Goal: Task Accomplishment & Management: Use online tool/utility

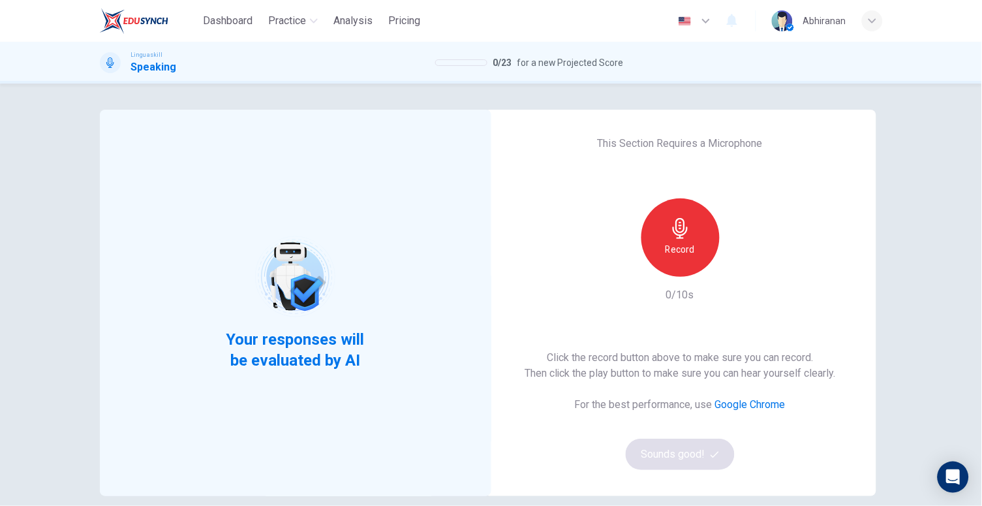
click at [678, 247] on h6 "Record" at bounding box center [680, 249] width 29 height 16
click at [734, 266] on icon "button" at bounding box center [740, 266] width 13 height 13
click at [686, 249] on h6 "Record" at bounding box center [680, 249] width 29 height 16
click at [737, 272] on icon "button" at bounding box center [740, 266] width 13 height 13
click at [503, 392] on div "This Section Requires a Microphone Record 10/10s Click the record button above …" at bounding box center [681, 303] width 392 height 386
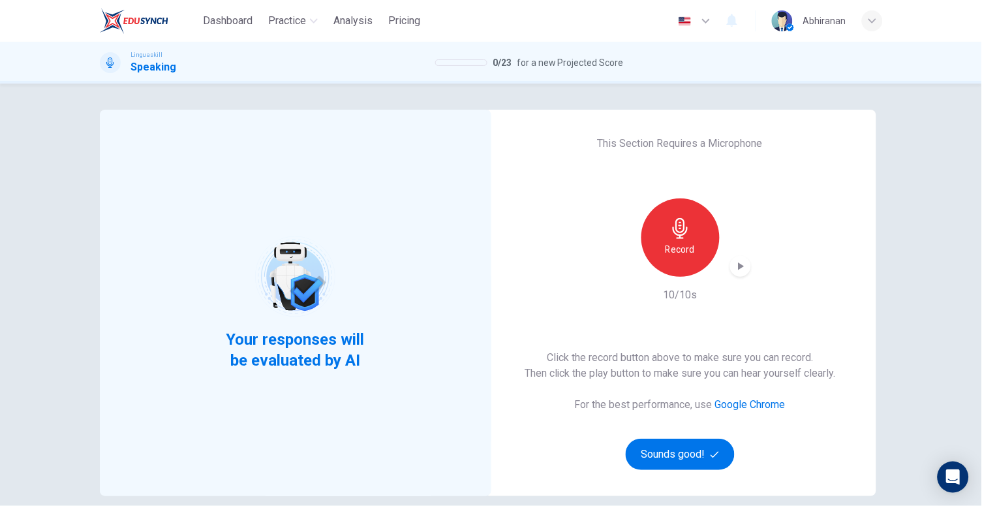
click at [684, 249] on h6 "Record" at bounding box center [680, 249] width 29 height 16
click at [741, 257] on div "Record" at bounding box center [680, 237] width 141 height 78
click at [739, 263] on icon "button" at bounding box center [740, 266] width 13 height 13
click at [675, 467] on button "Sounds good!" at bounding box center [681, 454] width 110 height 31
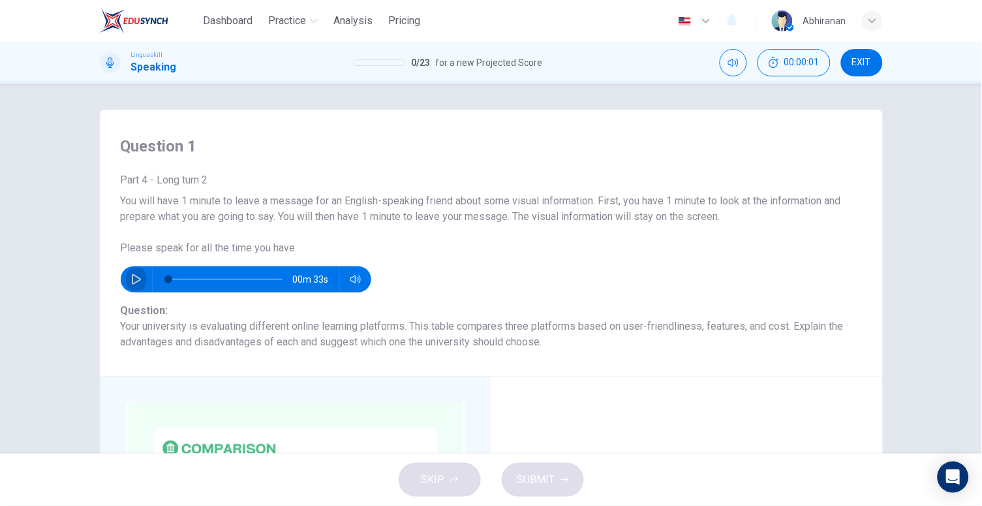
click at [126, 282] on button "button" at bounding box center [136, 279] width 21 height 26
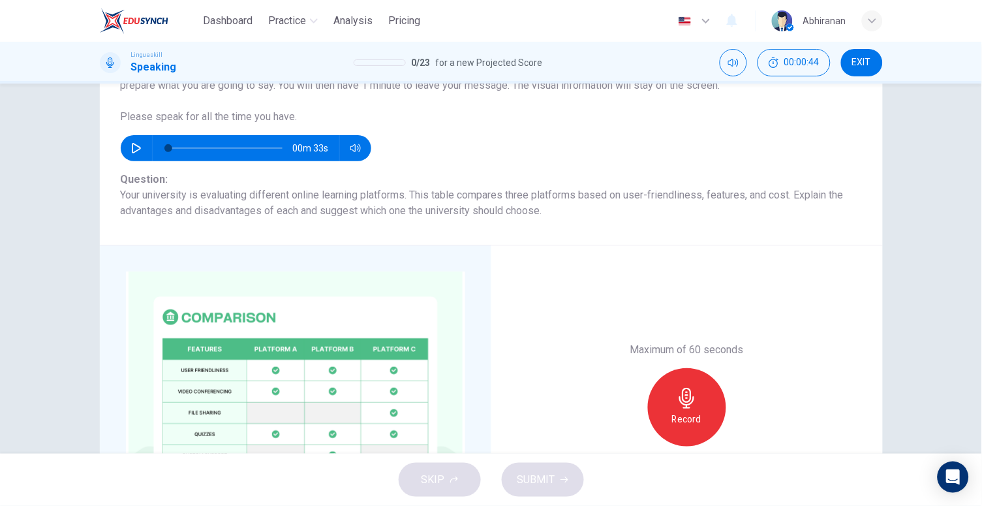
scroll to position [159, 0]
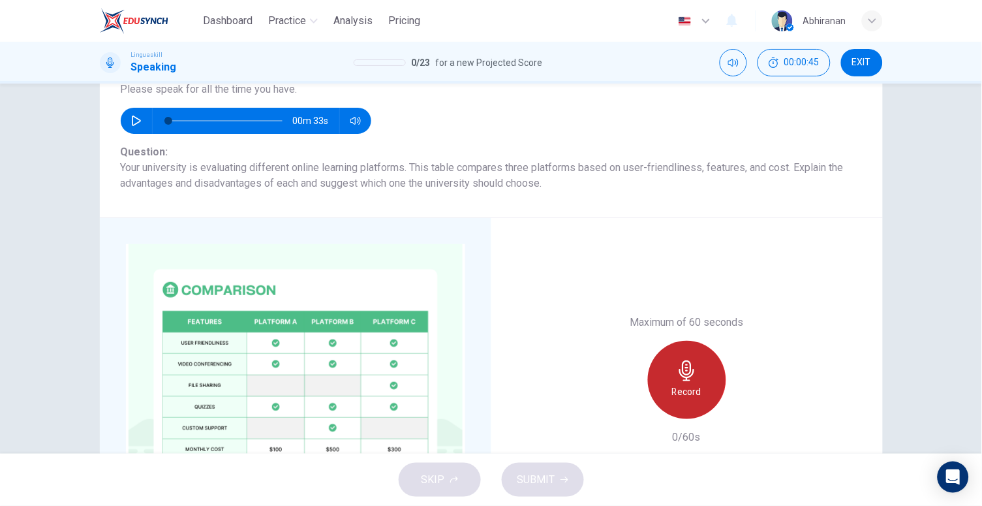
click at [700, 373] on div "Record" at bounding box center [687, 380] width 78 height 78
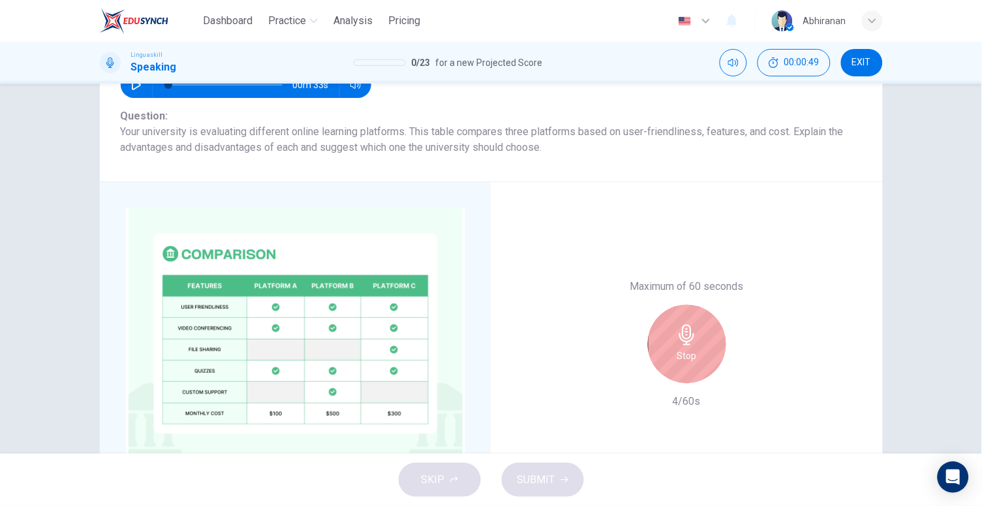
scroll to position [269, 0]
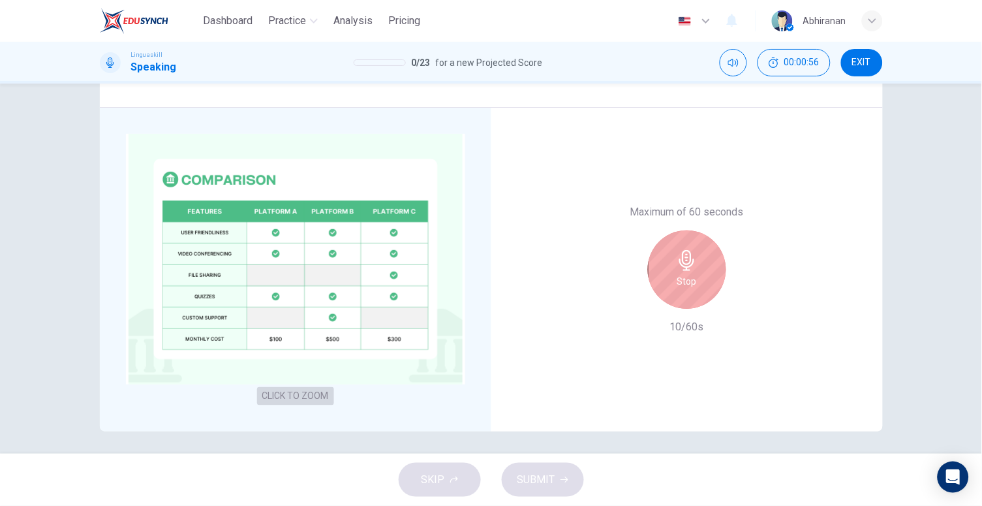
click at [307, 388] on button "CLICK TO ZOOM" at bounding box center [295, 396] width 77 height 18
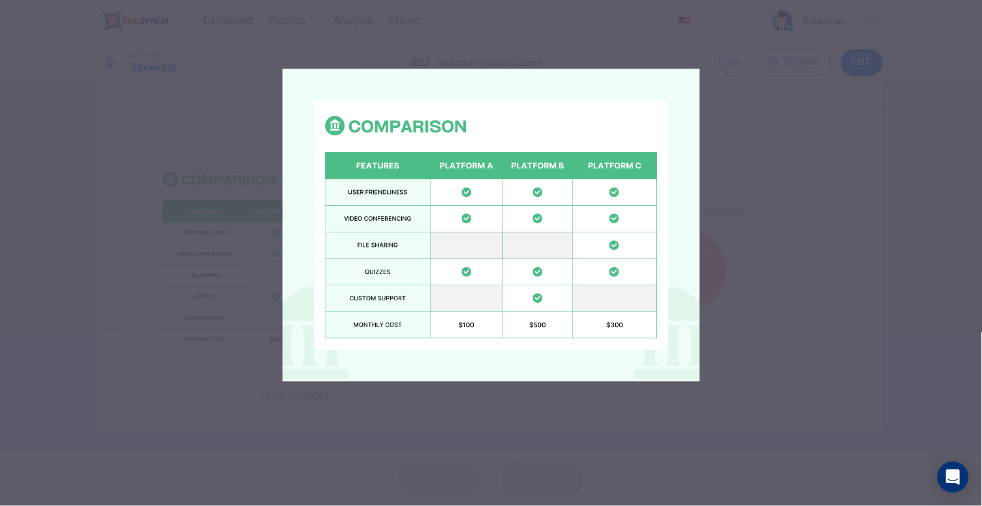
click at [241, 266] on div at bounding box center [491, 253] width 982 height 506
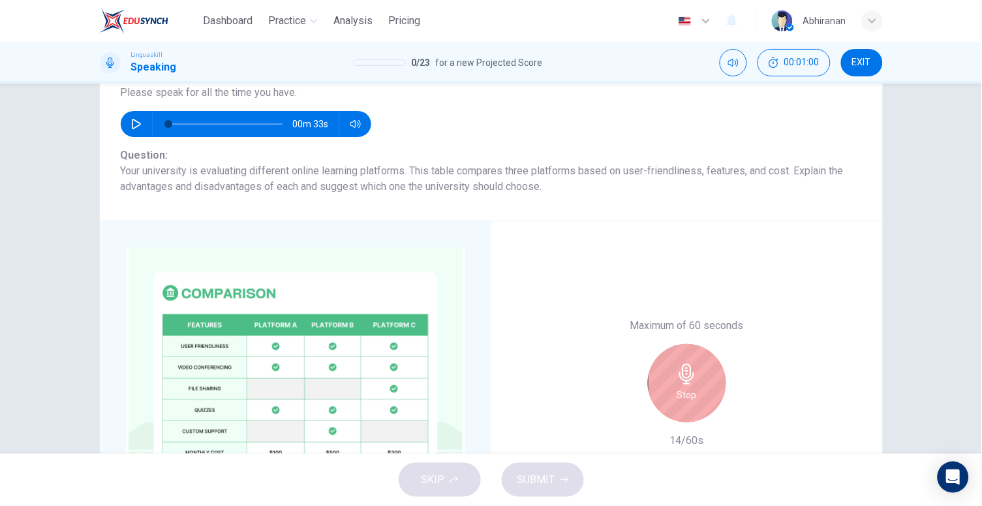
scroll to position [73, 0]
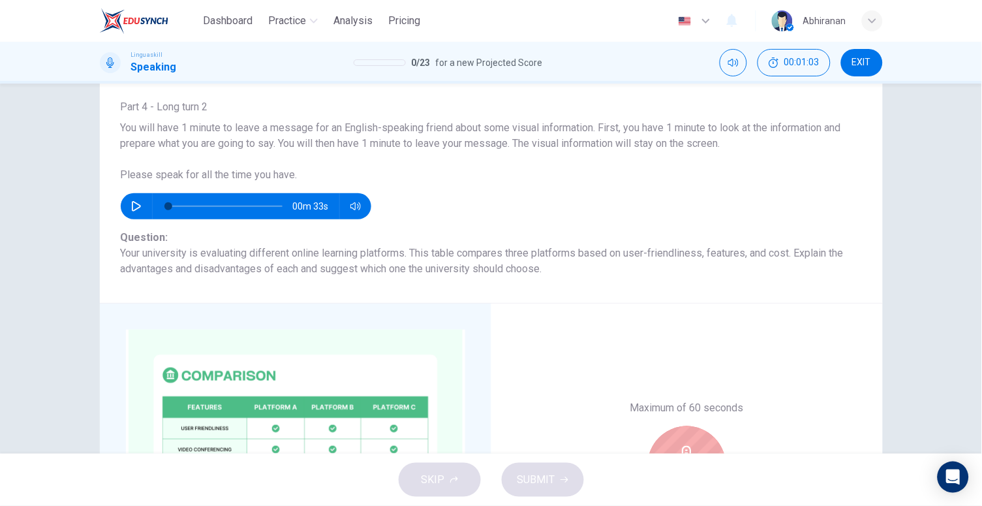
click at [126, 202] on button "button" at bounding box center [136, 206] width 21 height 26
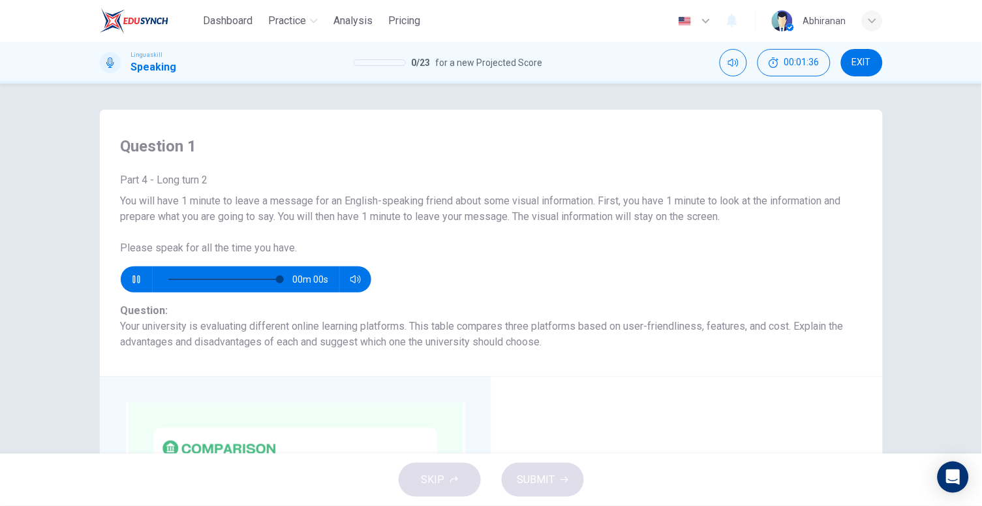
type input "0"
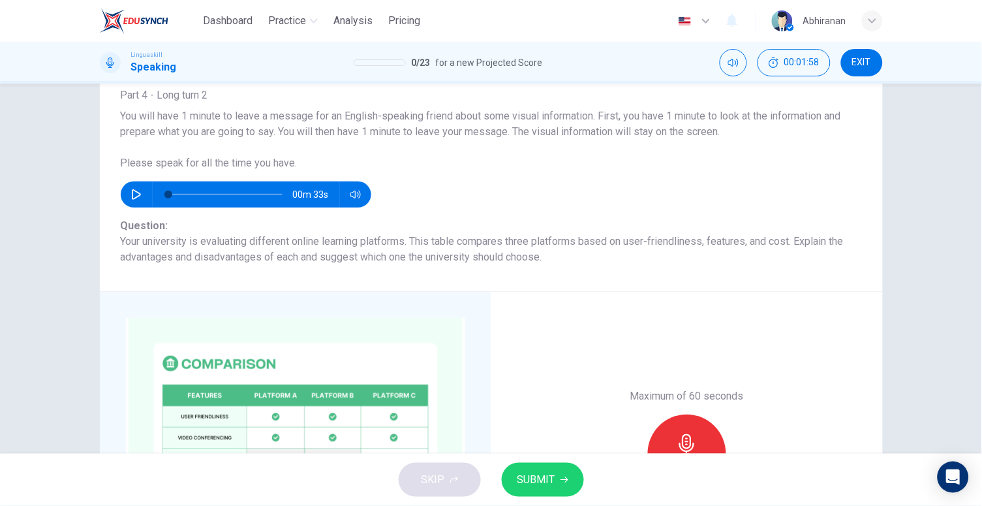
scroll to position [217, 0]
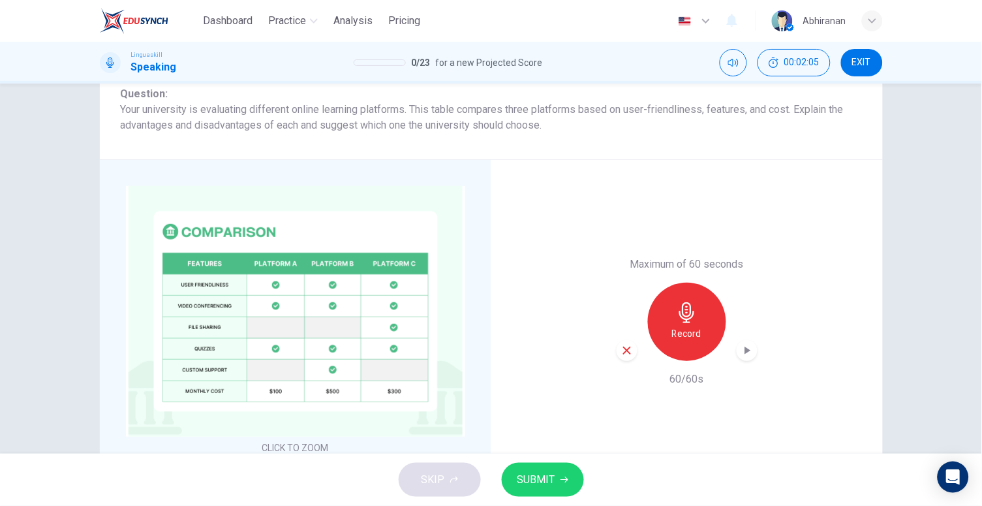
click at [621, 350] on icon "button" at bounding box center [627, 351] width 12 height 12
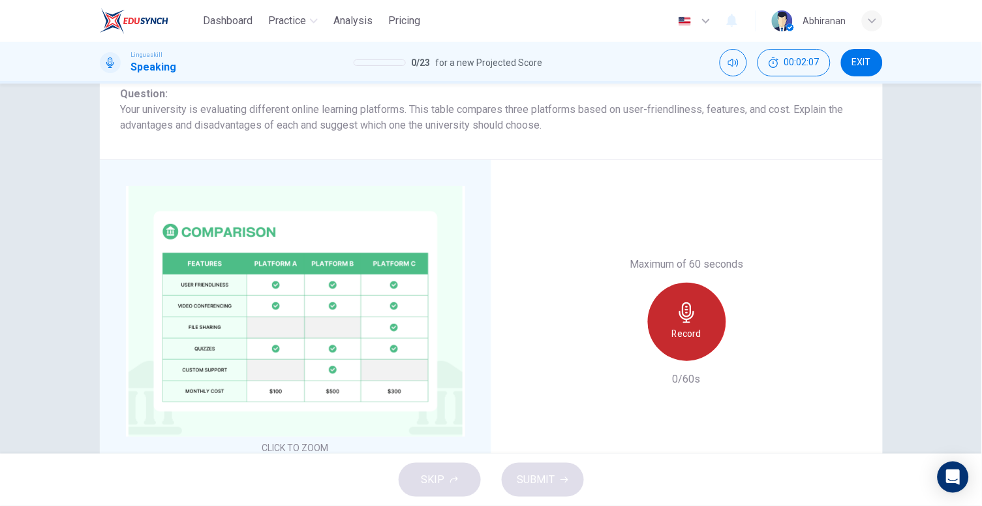
click at [713, 319] on div "Record" at bounding box center [687, 322] width 78 height 78
click at [707, 318] on div "Stop" at bounding box center [687, 322] width 78 height 78
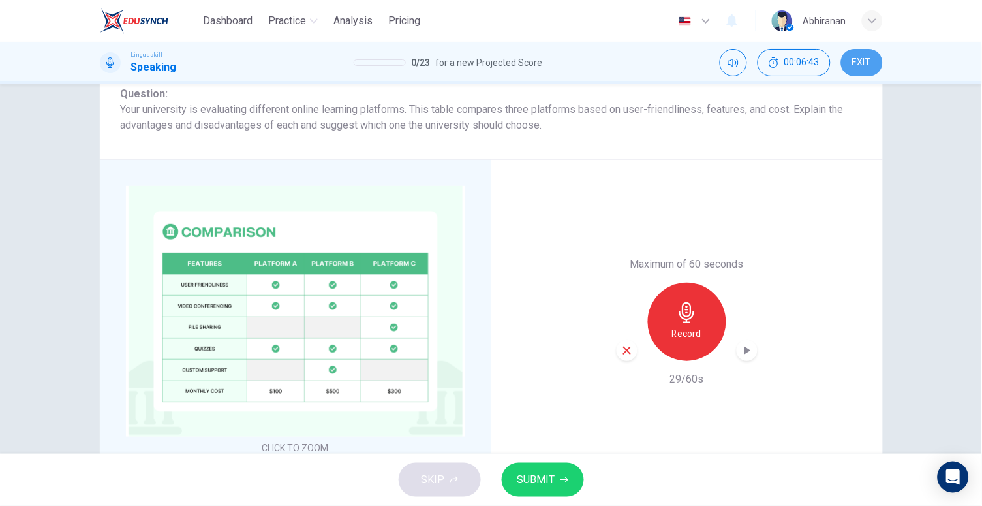
click at [853, 51] on button "EXIT" at bounding box center [862, 62] width 42 height 27
